Goal: Information Seeking & Learning: Learn about a topic

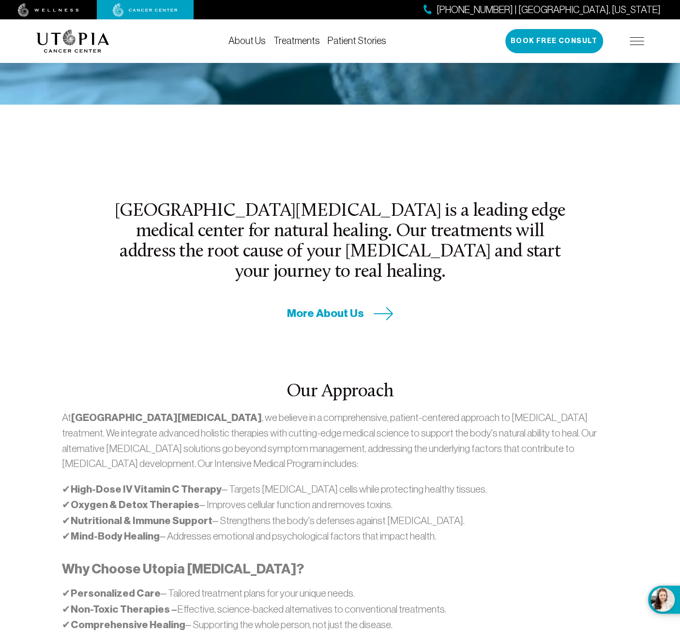
scroll to position [322, 0]
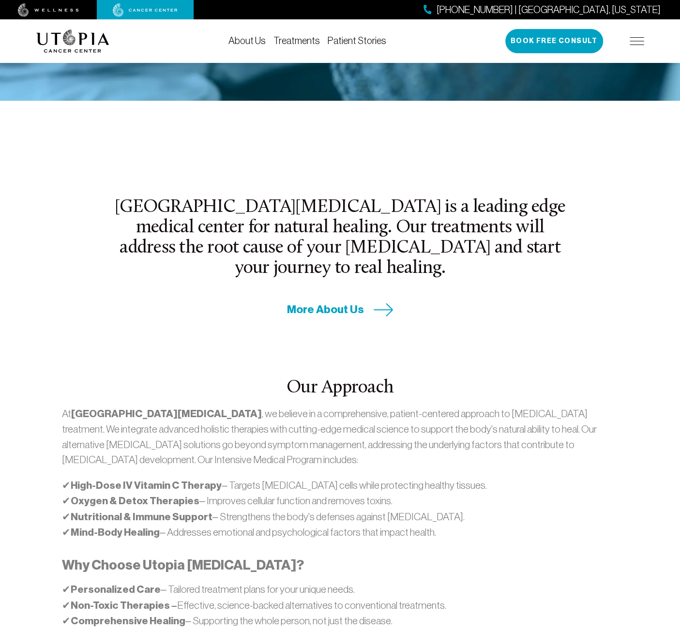
click at [454, 322] on div "Our Approach At [GEOGRAPHIC_DATA][MEDICAL_DATA] , we believe in a comprehensive…" at bounding box center [339, 528] width 619 height 423
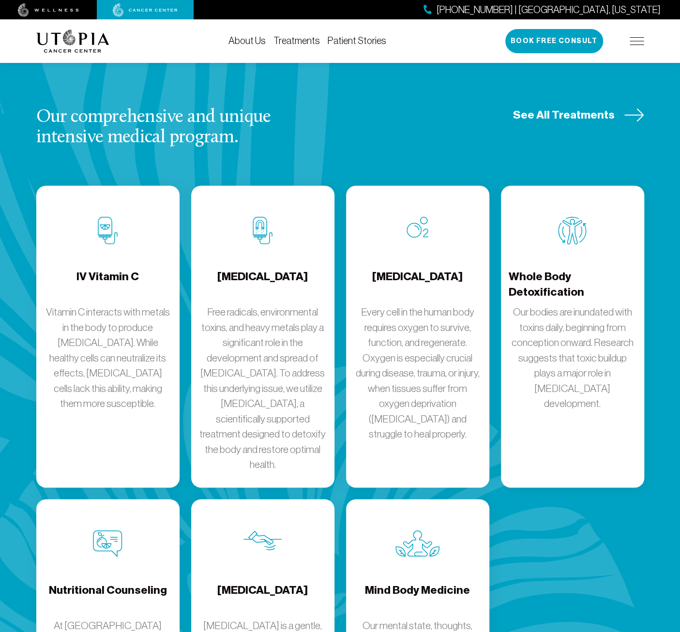
scroll to position [1201, 0]
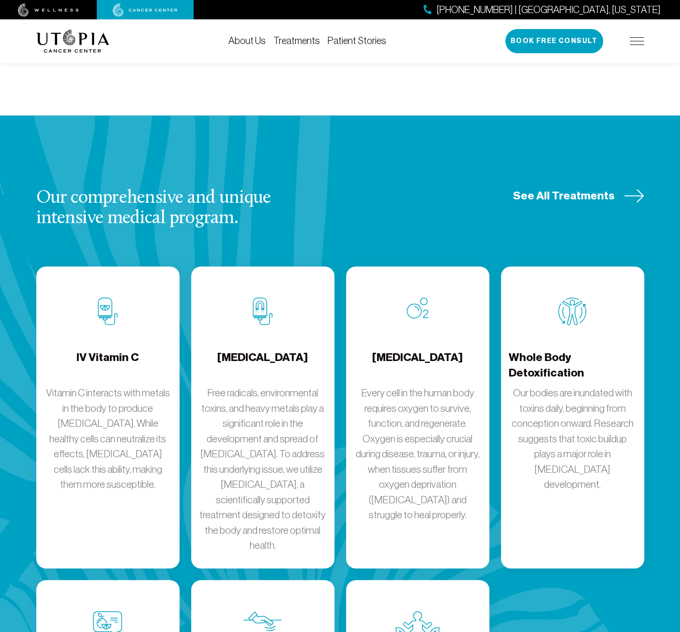
click at [261, 350] on h4 "[MEDICAL_DATA]" at bounding box center [262, 365] width 90 height 31
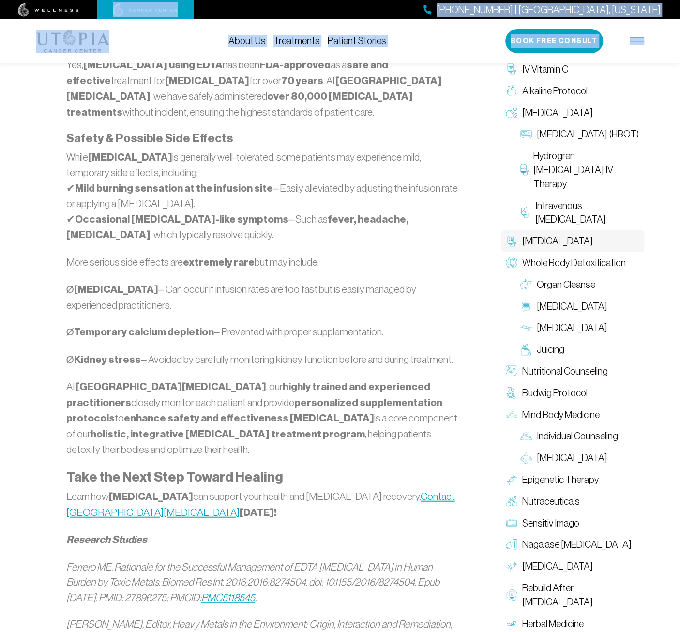
scroll to position [957, 0]
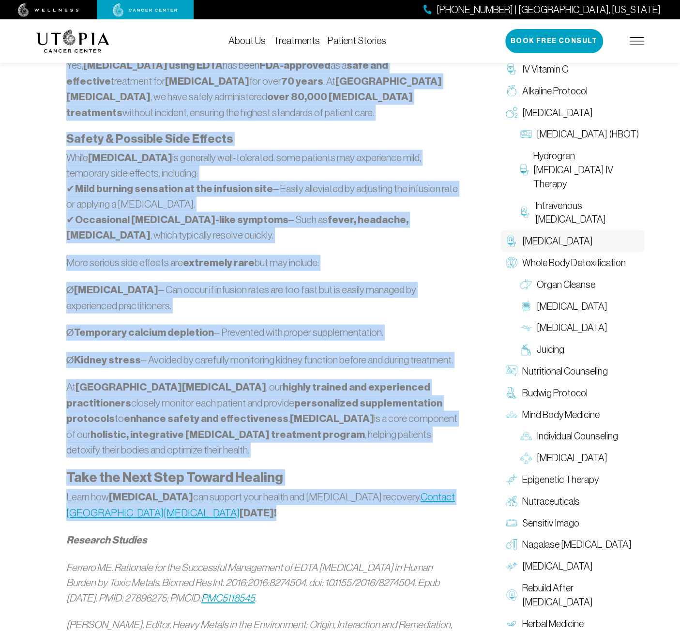
drag, startPoint x: 68, startPoint y: 335, endPoint x: 228, endPoint y: 484, distance: 219.1
click at [228, 484] on div "What Is [MEDICAL_DATA]? [MEDICAL_DATA] ( pronounced key-LAY-shun ) is an FDA-ap…" at bounding box center [262, 329] width 393 height 1269
copy div "Lore Ip Dolorsita Consect? Adipiscin Elitsed ( doeiusmodt inc-UTL-etdo ) ma al …"
click at [466, 266] on div "What Is [MEDICAL_DATA]? [MEDICAL_DATA] ( pronounced key-LAY-shun ) is an FDA-ap…" at bounding box center [262, 335] width 441 height 1280
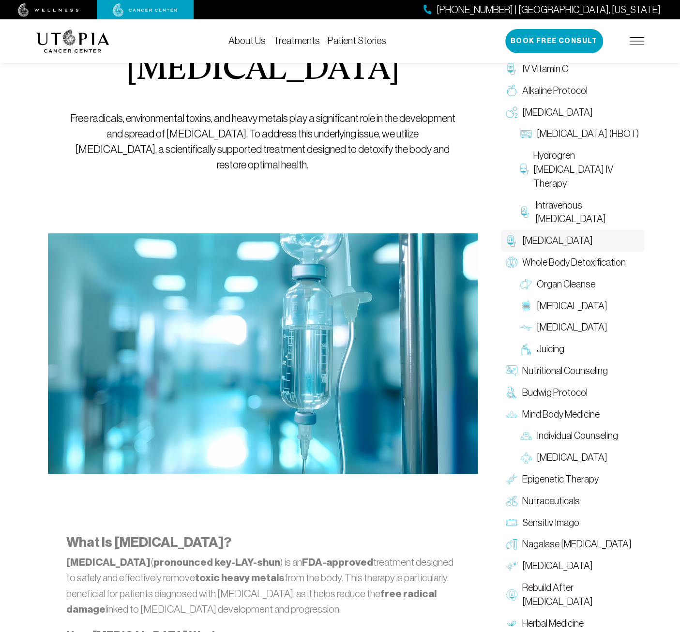
scroll to position [70, 0]
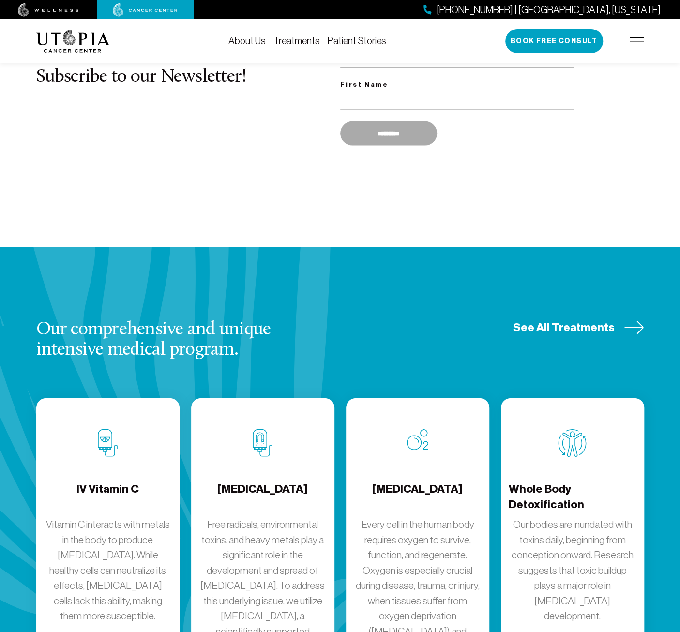
scroll to position [1201, 0]
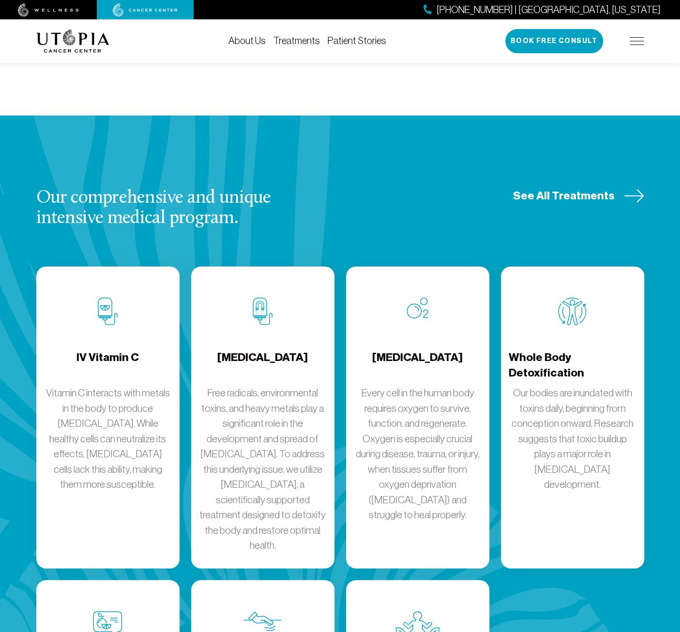
click at [401, 385] on p "Every cell in the human body requires oxygen to survive, function, and regenera…" at bounding box center [418, 453] width 128 height 137
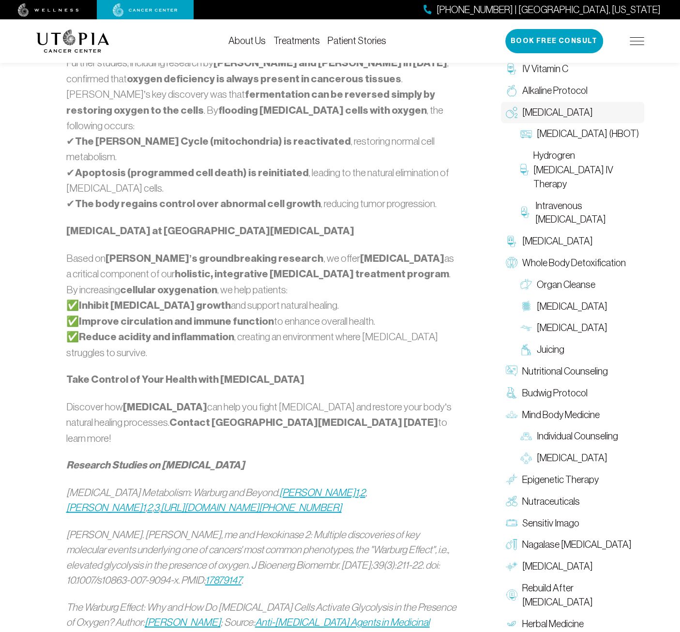
scroll to position [958, 0]
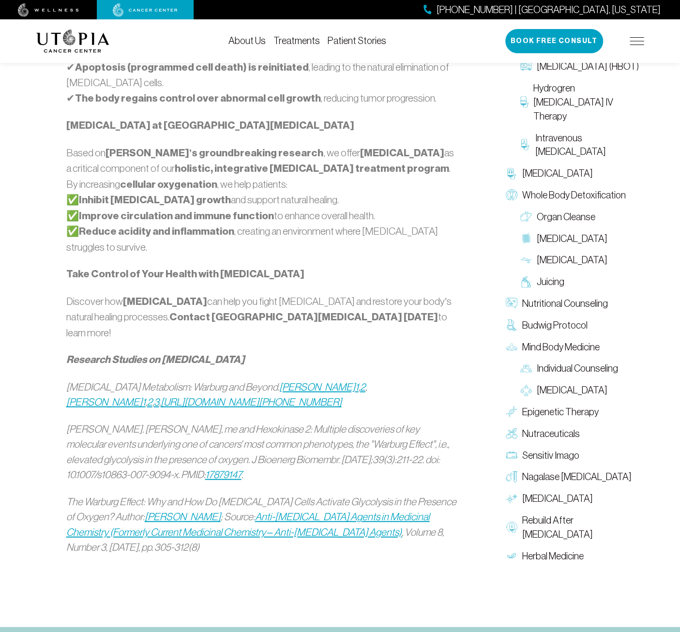
drag, startPoint x: 67, startPoint y: 395, endPoint x: 349, endPoint y: 261, distance: 312.9
click at [349, 261] on div "[MEDICAL_DATA]: A Science-Backed Approach to [MEDICAL_DATA] Care At [GEOGRAPHIC…" at bounding box center [262, 113] width 393 height 882
copy div "Loremi Dolorsi: A Consect-Adipis Elitsedd ei Tempor Inci Ut Labore Etdolo Magna…"
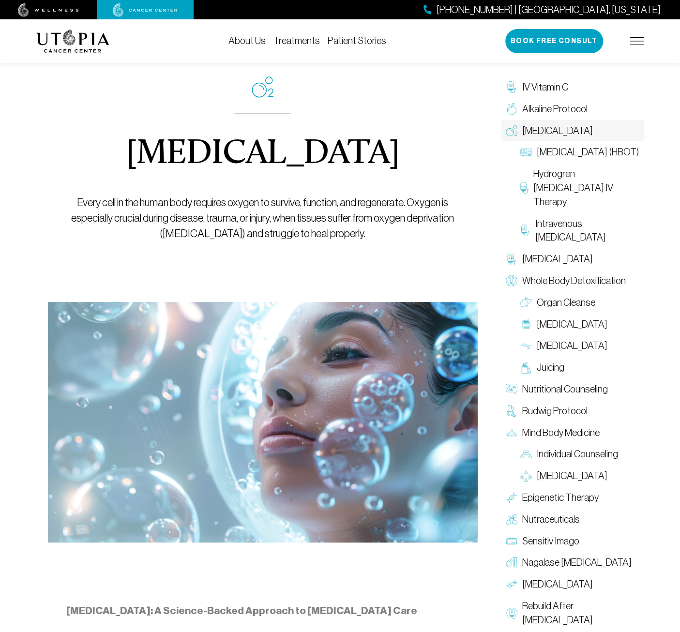
scroll to position [0, 0]
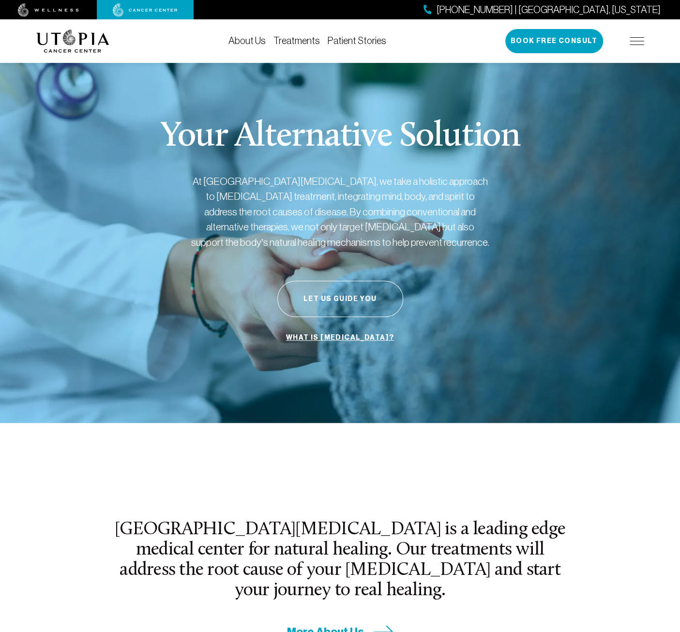
click at [250, 41] on link "About Us" at bounding box center [246, 40] width 37 height 11
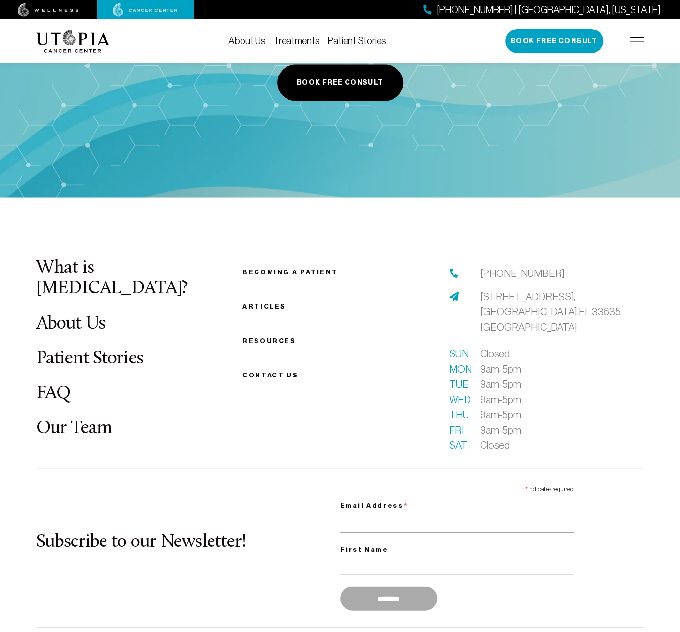
scroll to position [4971, 0]
